Goal: Task Accomplishment & Management: Manage account settings

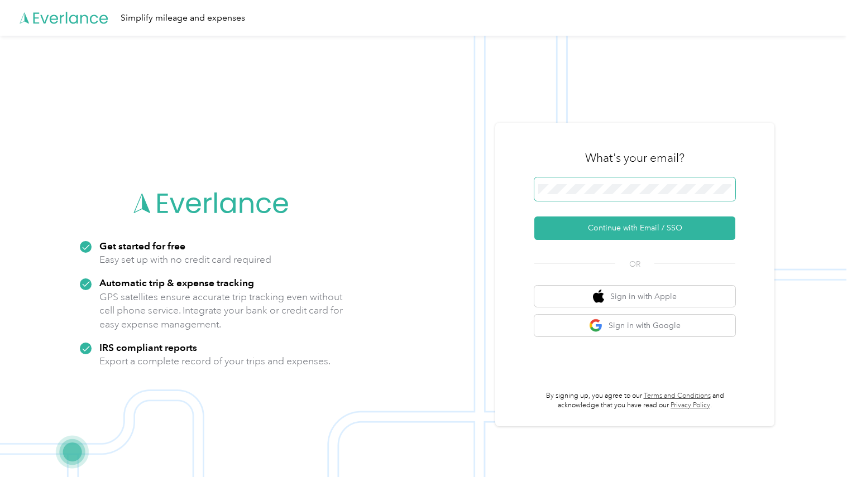
click at [578, 197] on span at bounding box center [634, 189] width 201 height 23
click at [620, 226] on button "Continue with Email / SSO" at bounding box center [634, 228] width 201 height 23
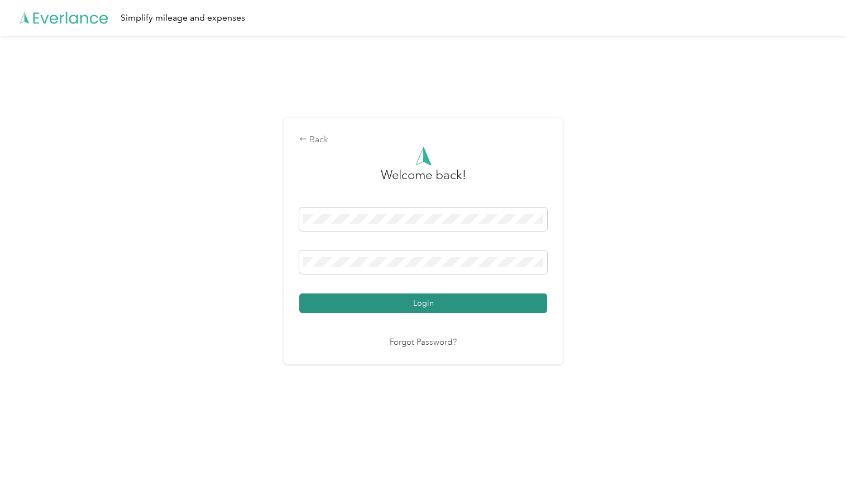
click at [415, 304] on button "Login" at bounding box center [423, 304] width 248 height 20
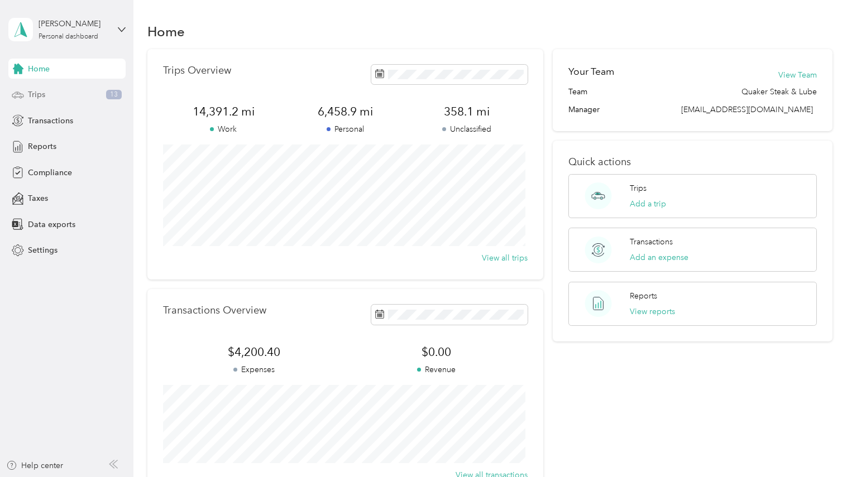
click at [40, 94] on span "Trips" at bounding box center [36, 95] width 17 height 12
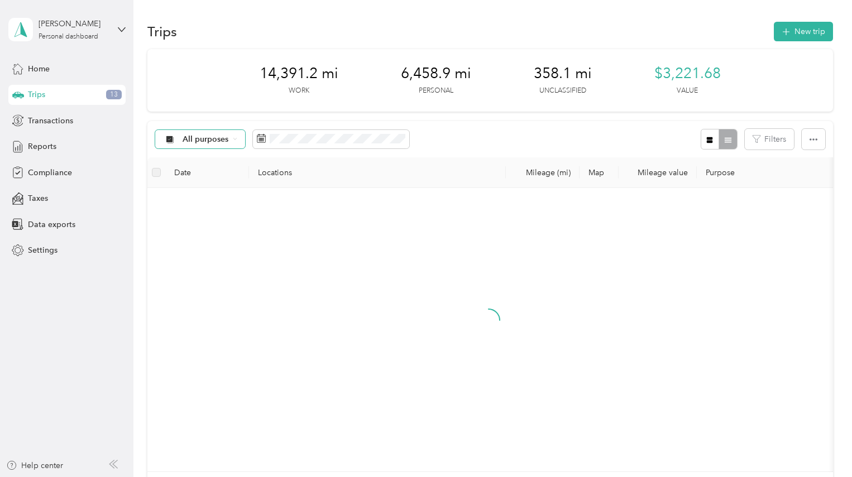
click at [233, 138] on icon at bounding box center [235, 139] width 4 height 4
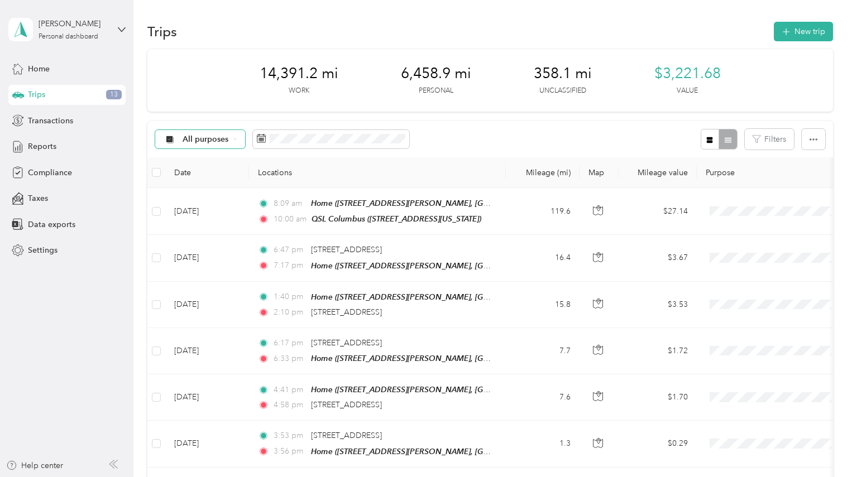
click at [213, 176] on span "Unclassified" at bounding box center [224, 179] width 82 height 12
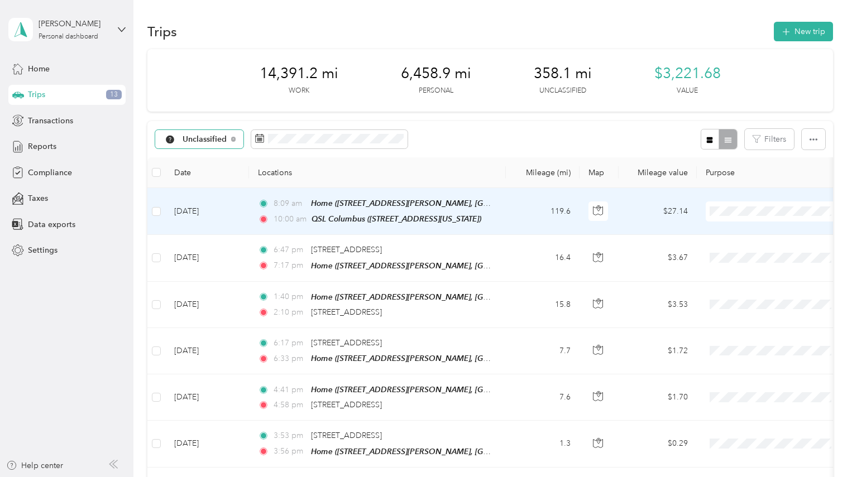
click at [738, 234] on span "JDK Management Co." at bounding box center [784, 232] width 103 height 12
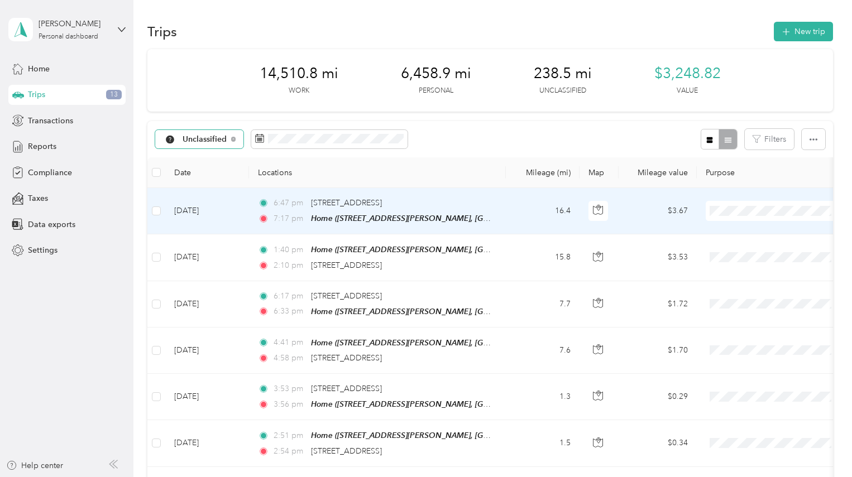
click at [729, 217] on span at bounding box center [775, 211] width 138 height 20
click at [747, 248] on span "Personal" at bounding box center [784, 251] width 103 height 12
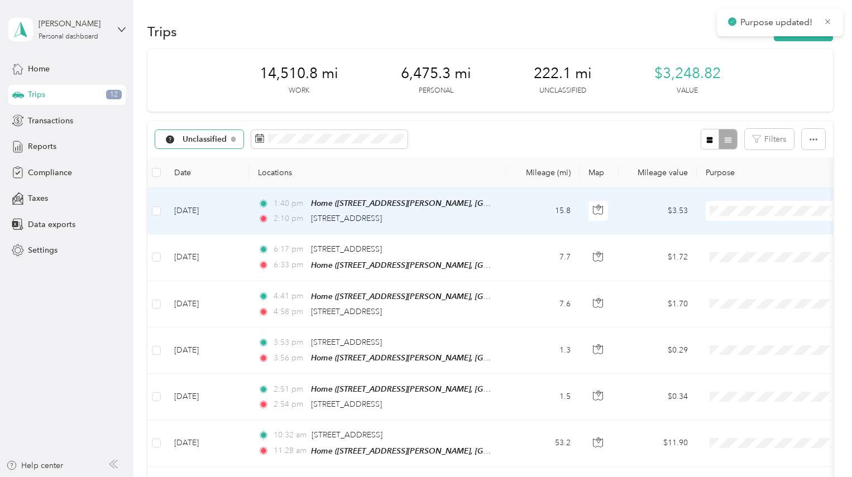
click at [742, 249] on span "Personal" at bounding box center [784, 251] width 103 height 12
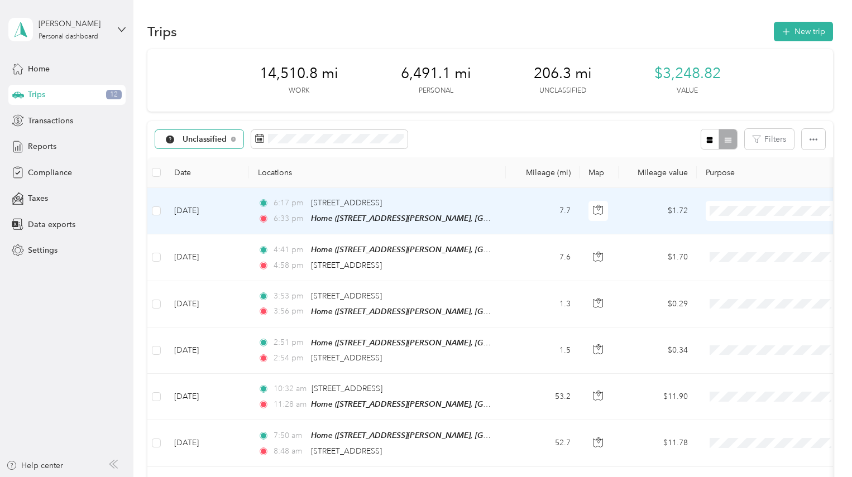
click at [745, 250] on span "Personal" at bounding box center [784, 249] width 103 height 12
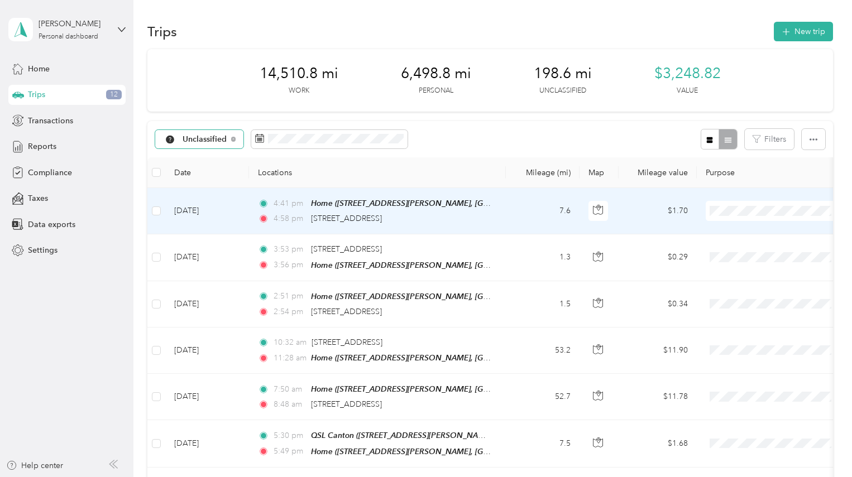
click at [742, 251] on span "Personal" at bounding box center [784, 250] width 103 height 12
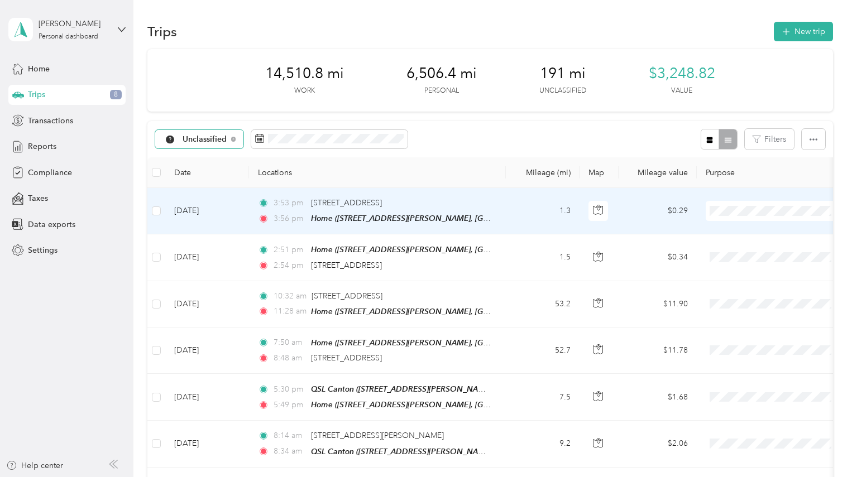
click at [737, 249] on span "Personal" at bounding box center [784, 248] width 103 height 12
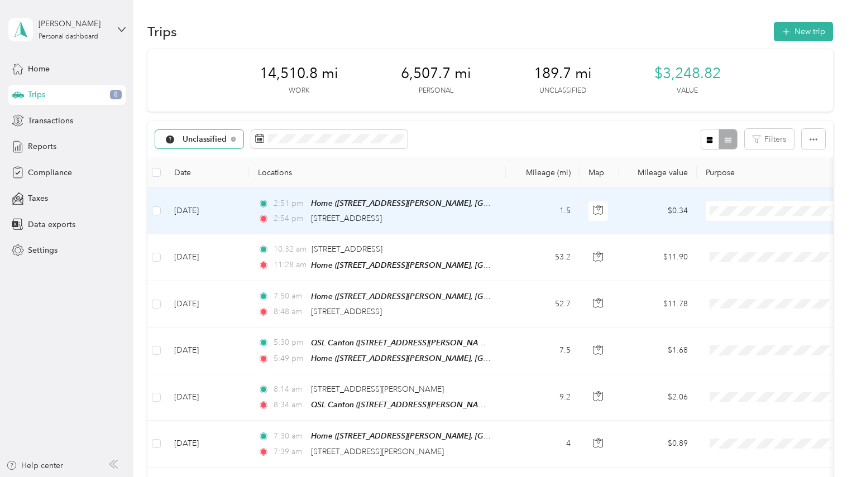
click at [754, 254] on li "Personal" at bounding box center [775, 251] width 138 height 20
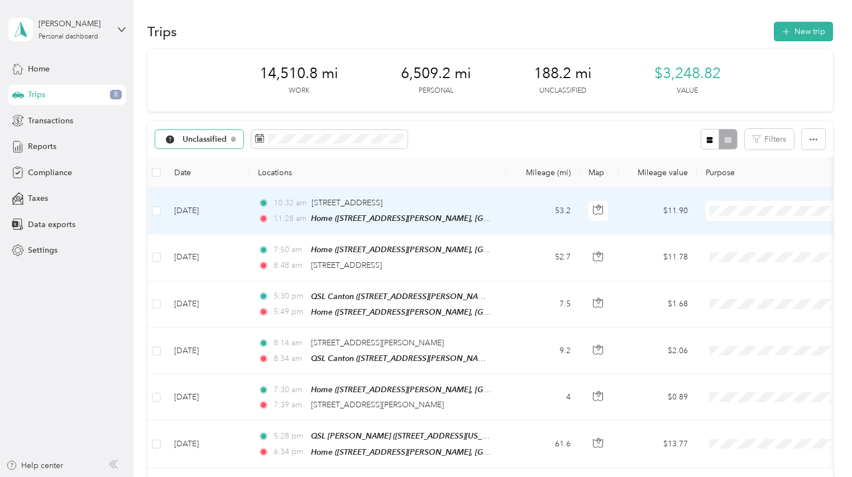
click at [743, 250] on span "Personal" at bounding box center [784, 251] width 103 height 12
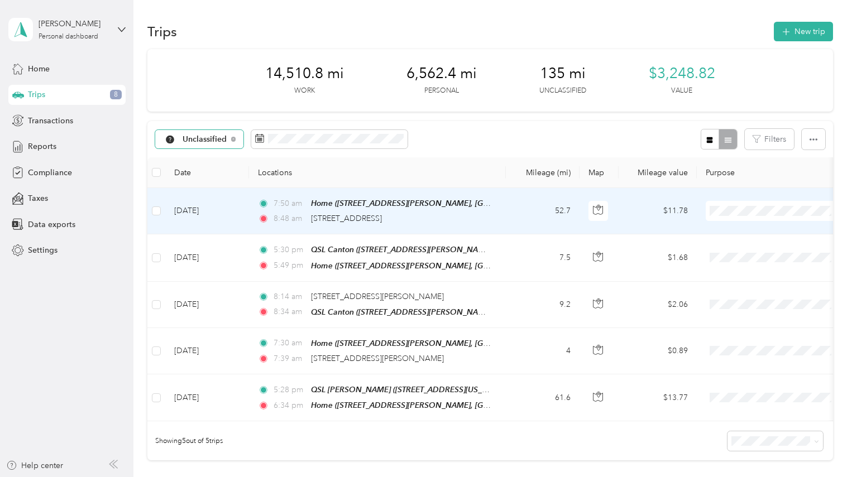
click at [744, 251] on span "Personal" at bounding box center [784, 251] width 103 height 12
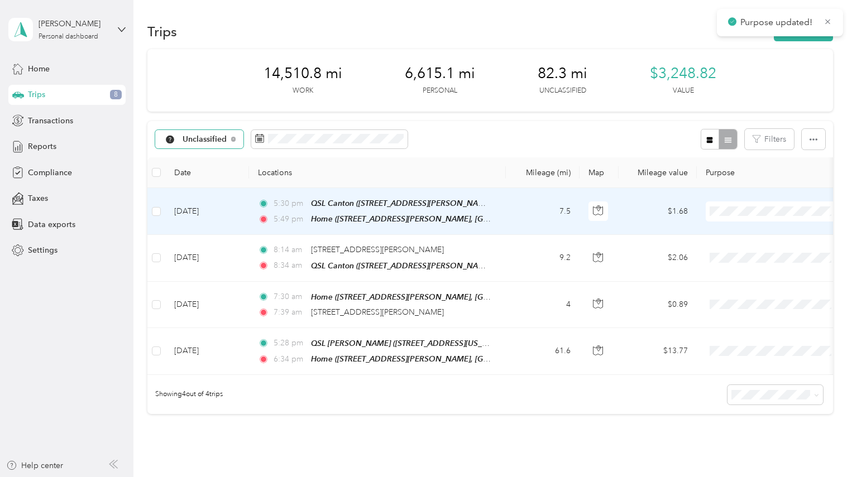
click at [738, 216] on span at bounding box center [775, 212] width 138 height 20
click at [746, 234] on li "JDK Management Co." at bounding box center [775, 232] width 138 height 20
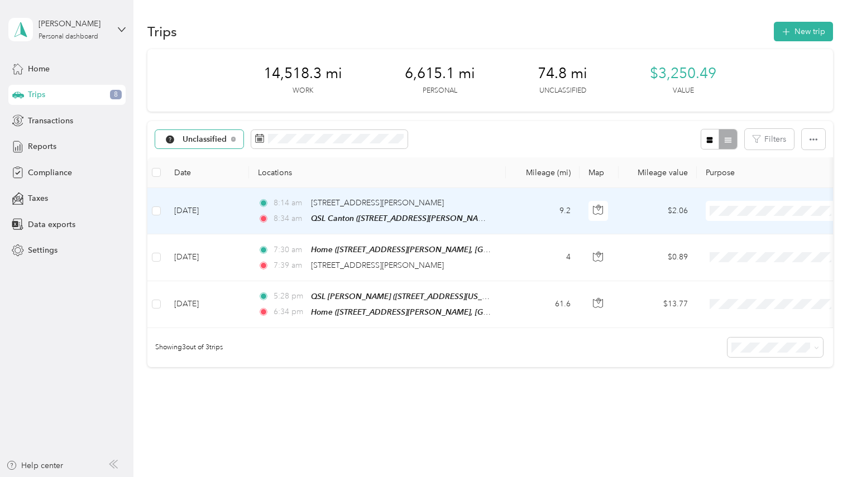
click at [744, 233] on li "JDK Management Co." at bounding box center [775, 232] width 138 height 20
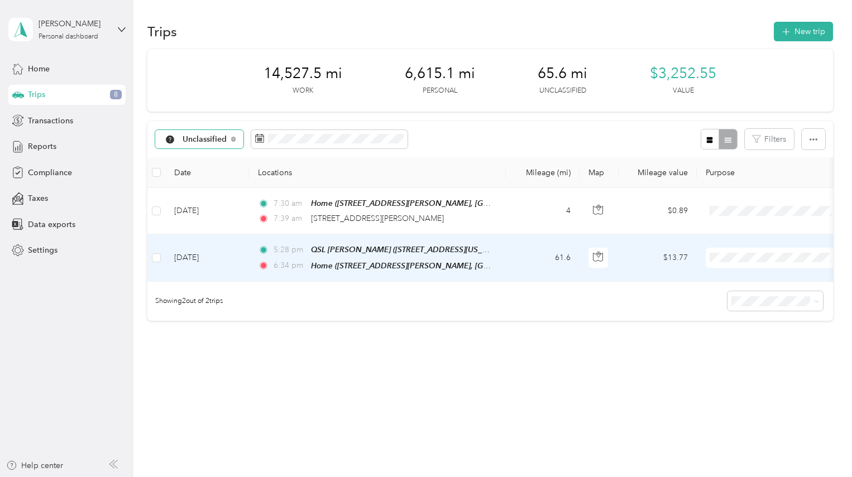
click at [739, 274] on span "JDK Management Co." at bounding box center [784, 276] width 103 height 12
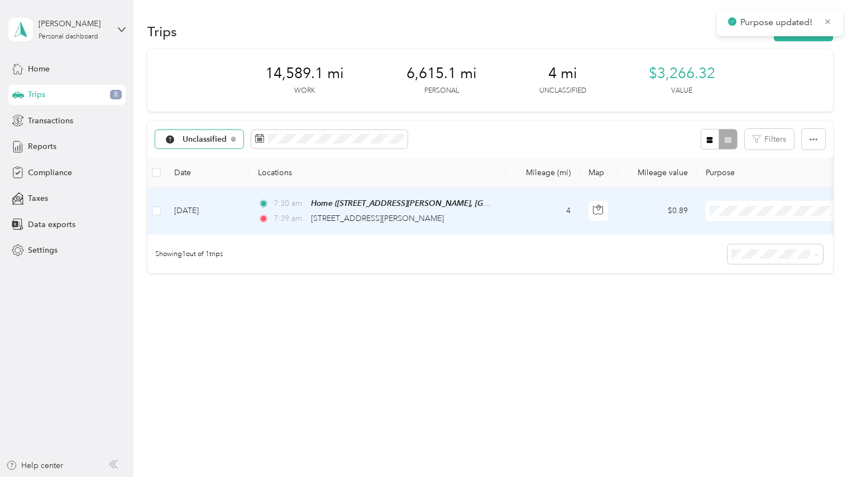
click at [735, 251] on span "Personal" at bounding box center [784, 247] width 103 height 12
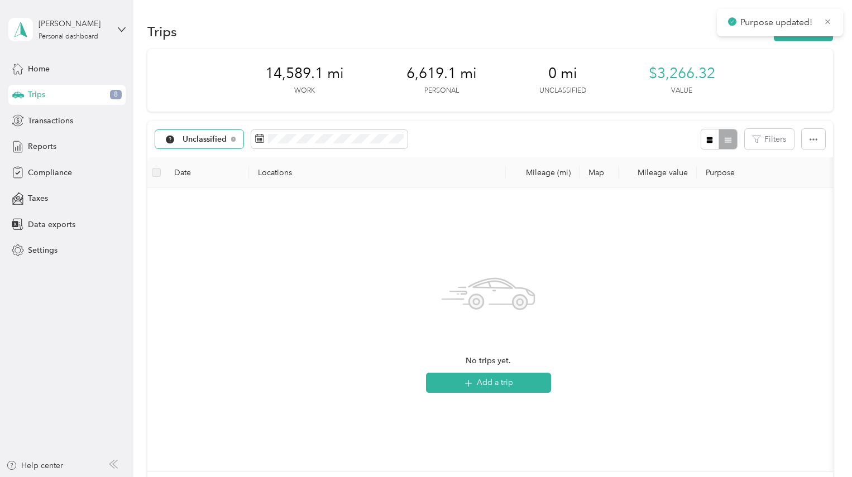
click at [314, 253] on div "No trips yet. Add a trip" at bounding box center [488, 330] width 664 height 266
click at [42, 147] on span "Reports" at bounding box center [42, 147] width 28 height 12
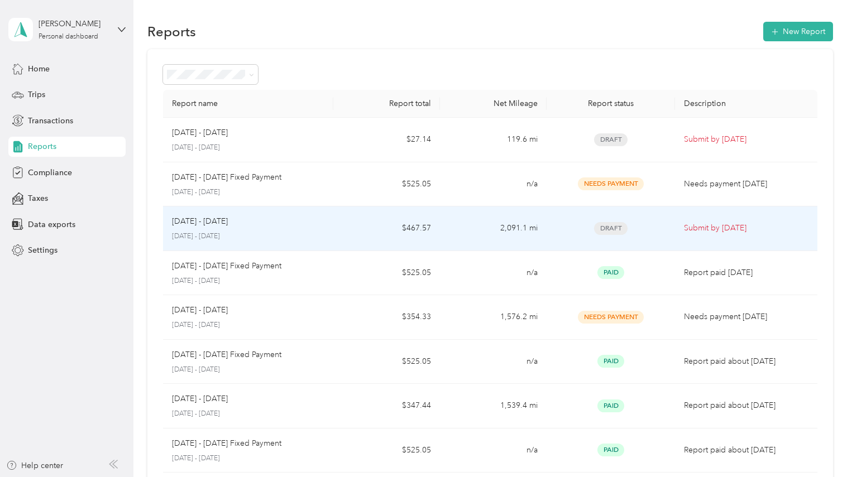
click at [219, 224] on p "[DATE] - [DATE]" at bounding box center [200, 222] width 56 height 12
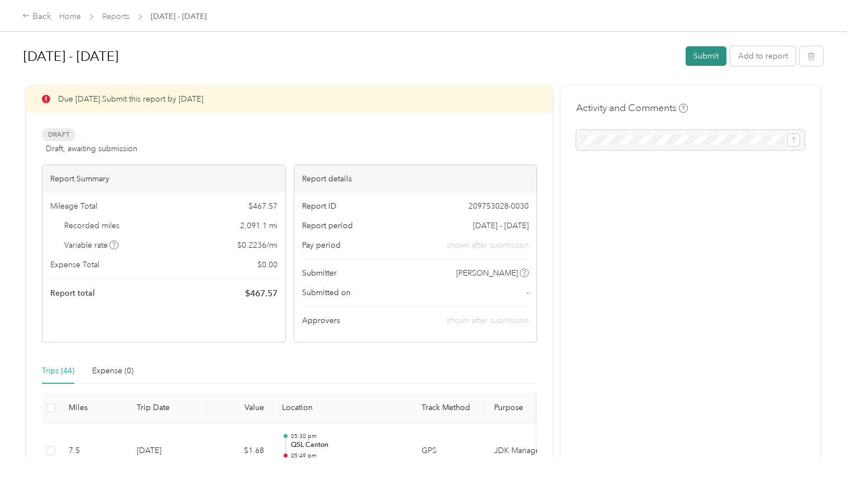
click at [692, 63] on button "Submit" at bounding box center [706, 56] width 41 height 20
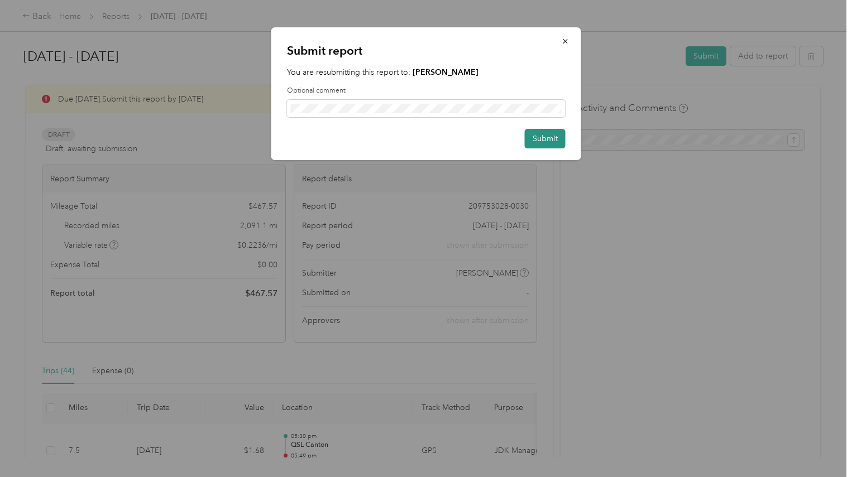
click at [536, 144] on button "Submit" at bounding box center [545, 139] width 41 height 20
